Goal: Information Seeking & Learning: Stay updated

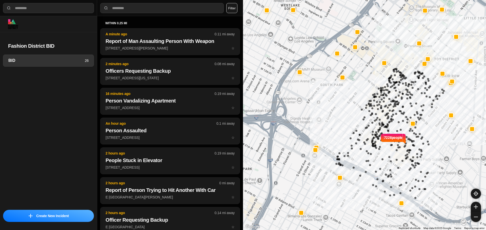
select select "*"
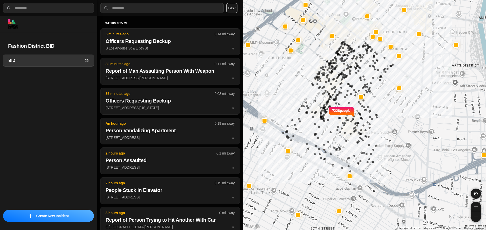
select select "*"
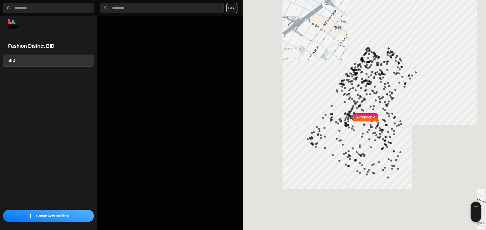
select select "*"
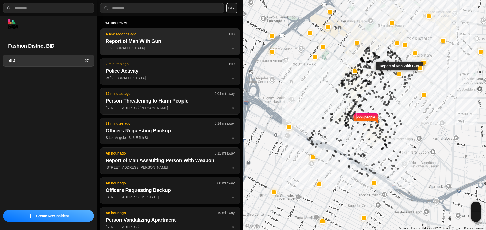
click at [121, 39] on h2 "Report of Man With Gun" at bounding box center [169, 41] width 129 height 7
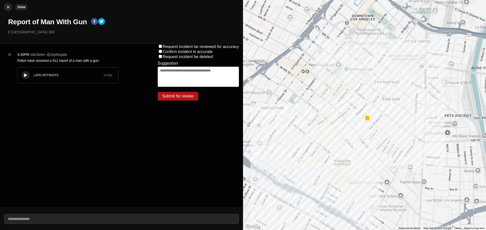
click at [9, 5] on img at bounding box center [8, 7] width 5 height 5
select select "*"
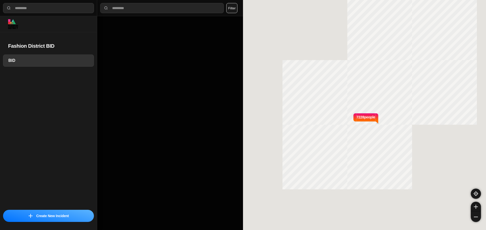
select select "*"
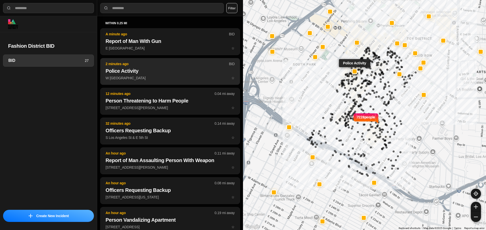
click at [121, 63] on p "2 minutes ago" at bounding box center [166, 63] width 123 height 5
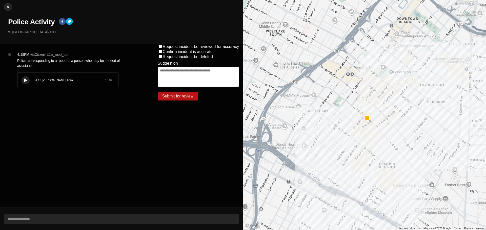
click at [39, 22] on h1 "Police Activity" at bounding box center [31, 21] width 47 height 9
copy div "Police Activity"
click at [43, 41] on div "Close Police Activity W 9th St & S Broadway · BID" at bounding box center [121, 22] width 243 height 44
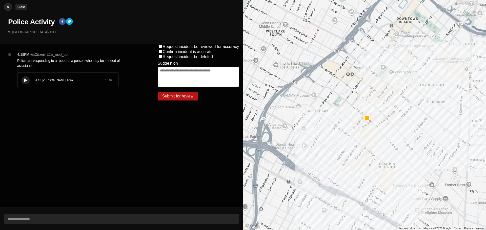
click at [6, 6] on img at bounding box center [8, 7] width 5 height 5
select select "*"
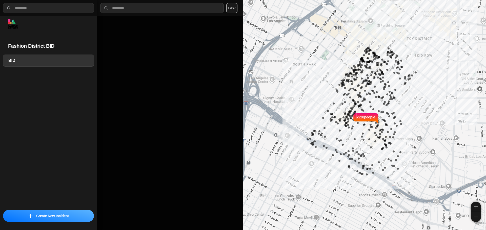
select select "*"
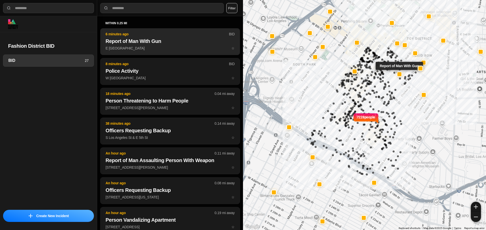
click at [132, 40] on h2 "Report of Man With Gun" at bounding box center [169, 41] width 129 height 7
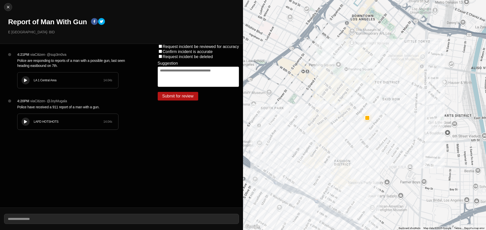
click at [26, 81] on icon at bounding box center [25, 80] width 3 height 3
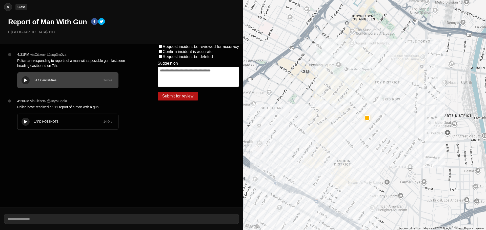
click at [5, 7] on div at bounding box center [8, 7] width 8 height 5
select select "*"
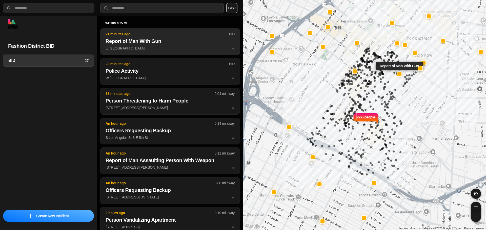
click at [151, 37] on button "21 minutes ago BID Report of Man With Gun E 7th St & Wall St ☆" at bounding box center [170, 41] width 140 height 27
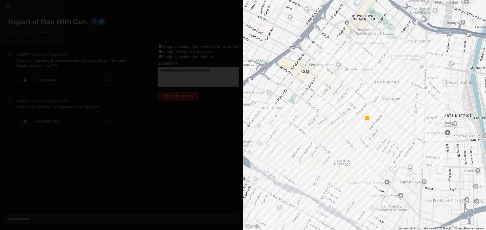
click at [25, 20] on h1 "Report of Man With Gun" at bounding box center [47, 21] width 79 height 9
copy div "Report of Man With Gun"
click at [53, 34] on p "E 7th St & Wall St · BID" at bounding box center [123, 32] width 231 height 5
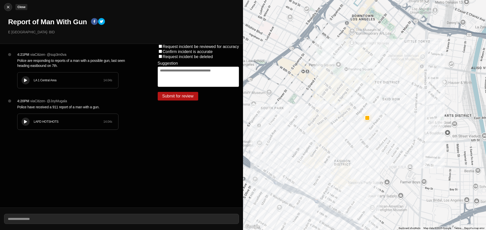
click at [6, 6] on img at bounding box center [8, 7] width 5 height 5
select select "*"
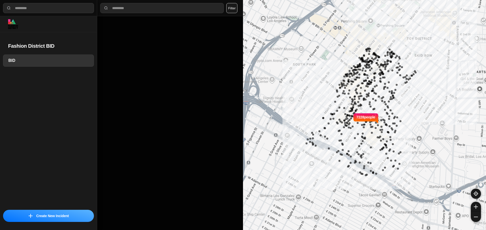
select select "*"
